Goal: Task Accomplishment & Management: Manage account settings

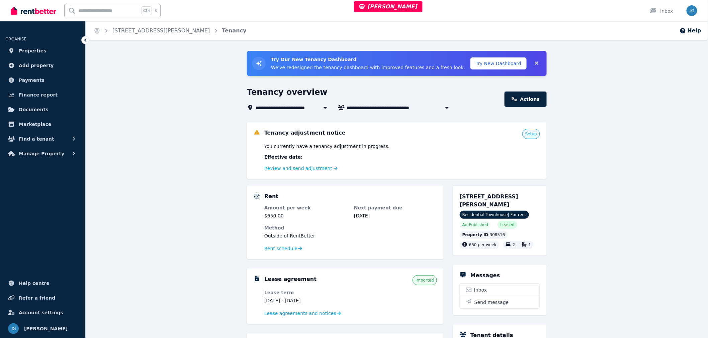
click at [314, 168] on link "Review and send adjustment" at bounding box center [301, 168] width 74 height 5
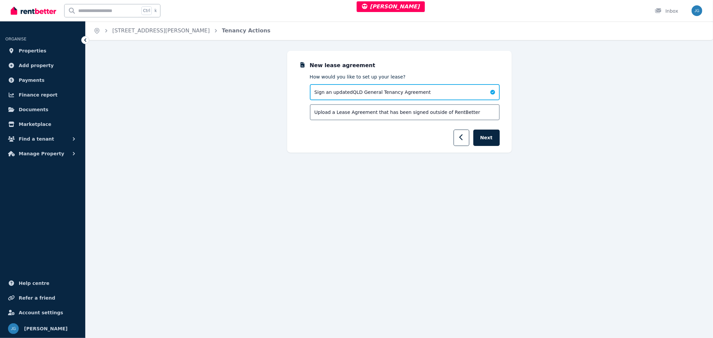
click at [464, 134] on icon "button" at bounding box center [462, 137] width 4 height 7
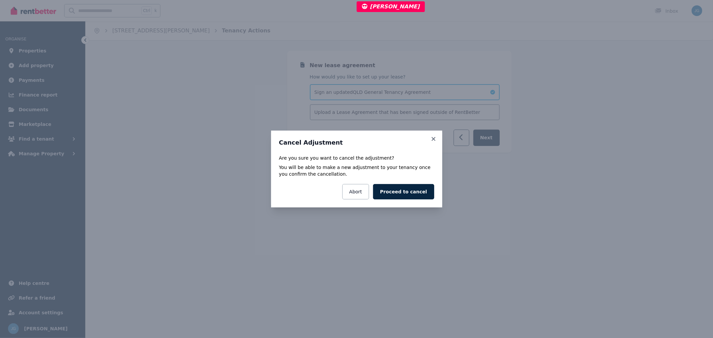
click at [437, 139] on div "Cancel Adjustment Are you sure you want to cancel the adjustment? You will be a…" at bounding box center [356, 169] width 171 height 77
click at [432, 138] on icon at bounding box center [434, 139] width 4 height 4
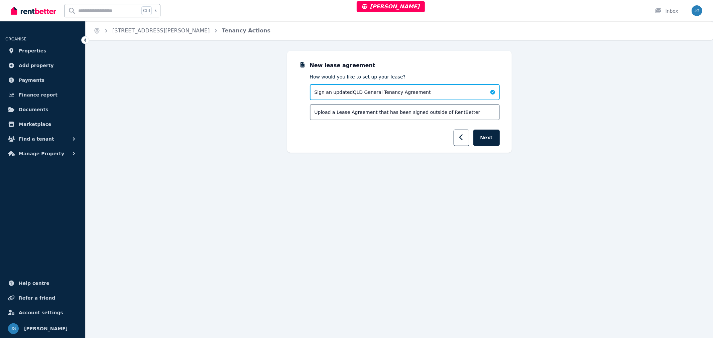
click at [37, 52] on span "Properties" at bounding box center [33, 51] width 28 height 8
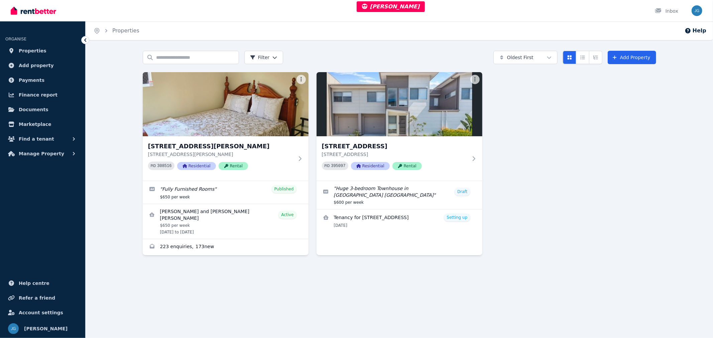
click at [221, 114] on img at bounding box center [226, 104] width 166 height 64
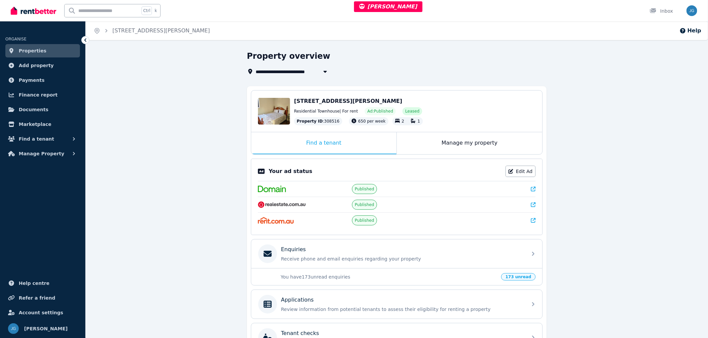
click at [461, 146] on div "Manage my property" at bounding box center [469, 143] width 145 height 22
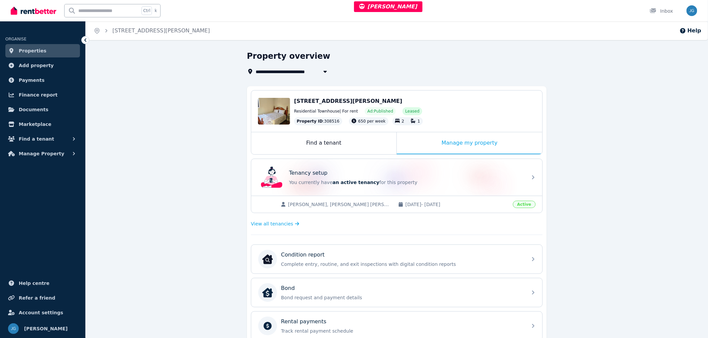
click at [478, 175] on div "Tenancy setup" at bounding box center [406, 173] width 234 height 8
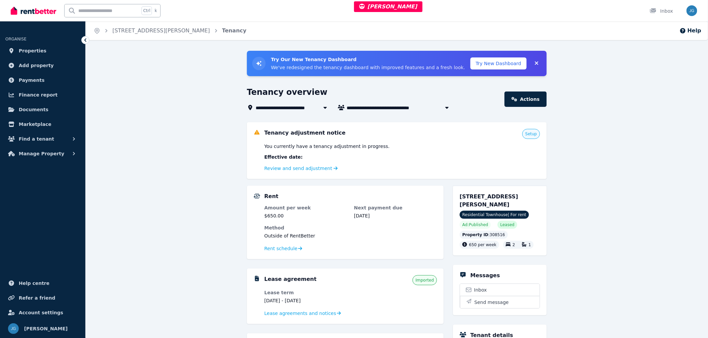
click at [308, 167] on link "Review and send adjustment" at bounding box center [301, 168] width 74 height 5
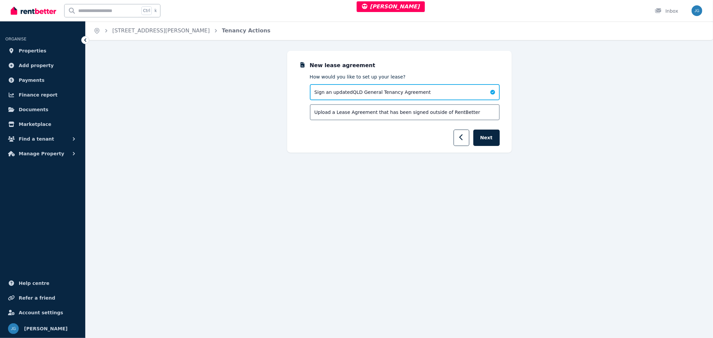
click at [482, 124] on form "New lease agreement How would you like to set up your lease? Sign an updated QL…" at bounding box center [399, 104] width 201 height 85
click at [487, 132] on button "Next" at bounding box center [487, 138] width 26 height 16
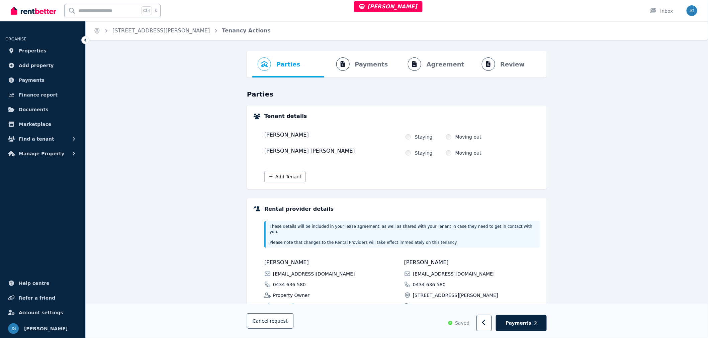
click at [267, 317] on button "Cancel request" at bounding box center [270, 321] width 46 height 15
